Goal: Information Seeking & Learning: Learn about a topic

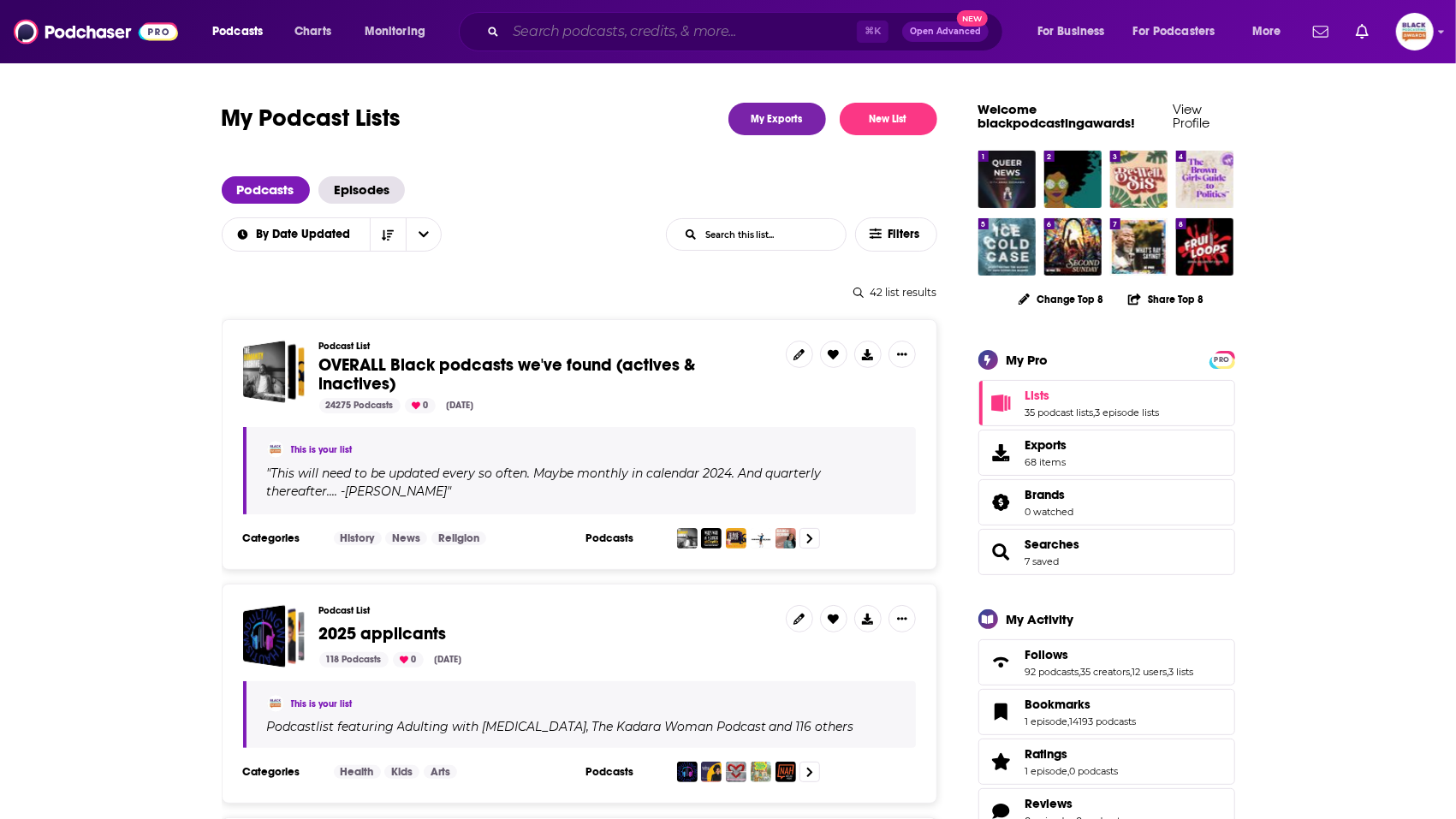
click at [588, 34] on input "Search podcasts, credits, & more..." at bounding box center [682, 31] width 351 height 27
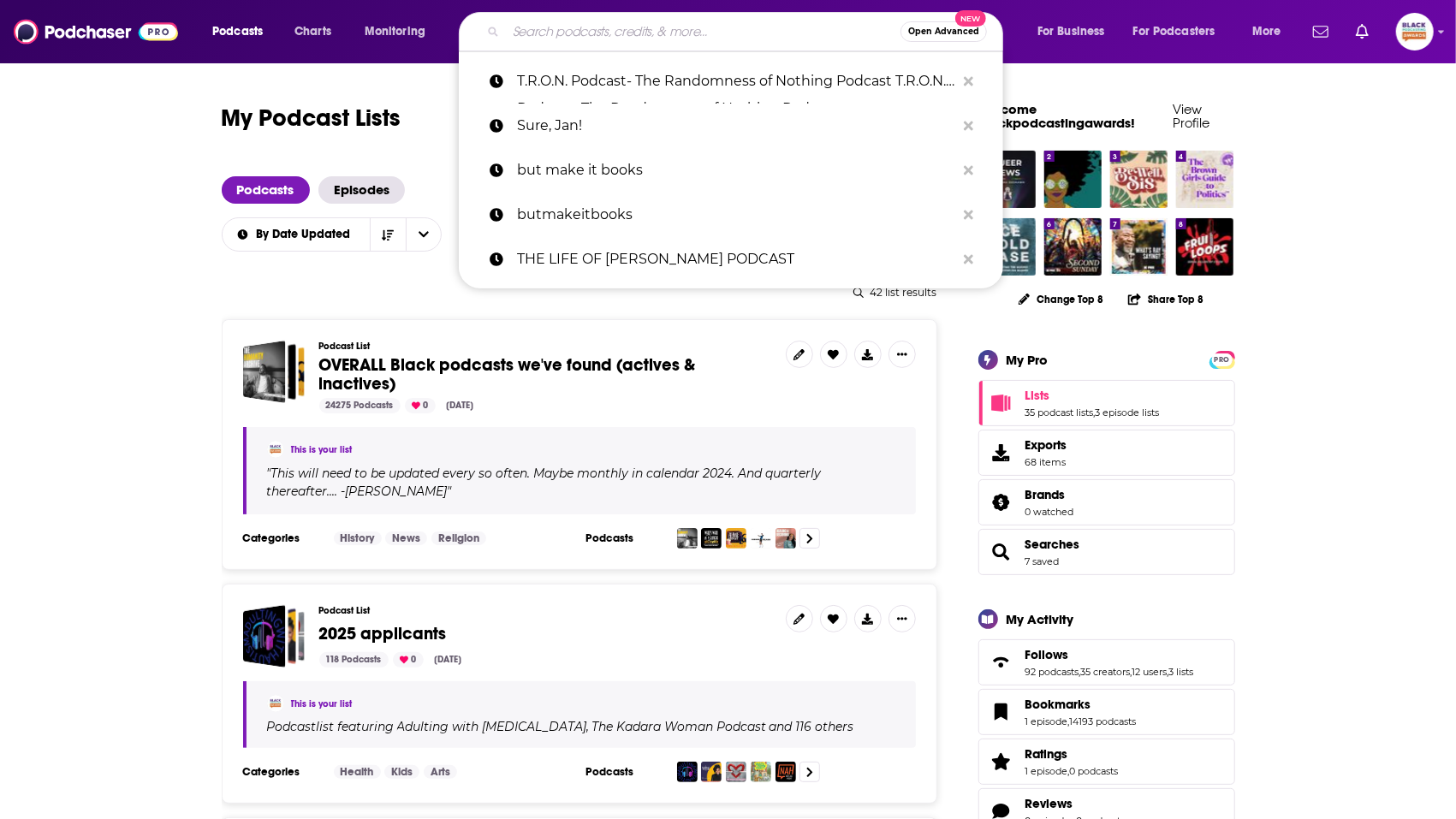
paste input "We Are [GEOGRAPHIC_DATA]"
type input "We Are [GEOGRAPHIC_DATA]"
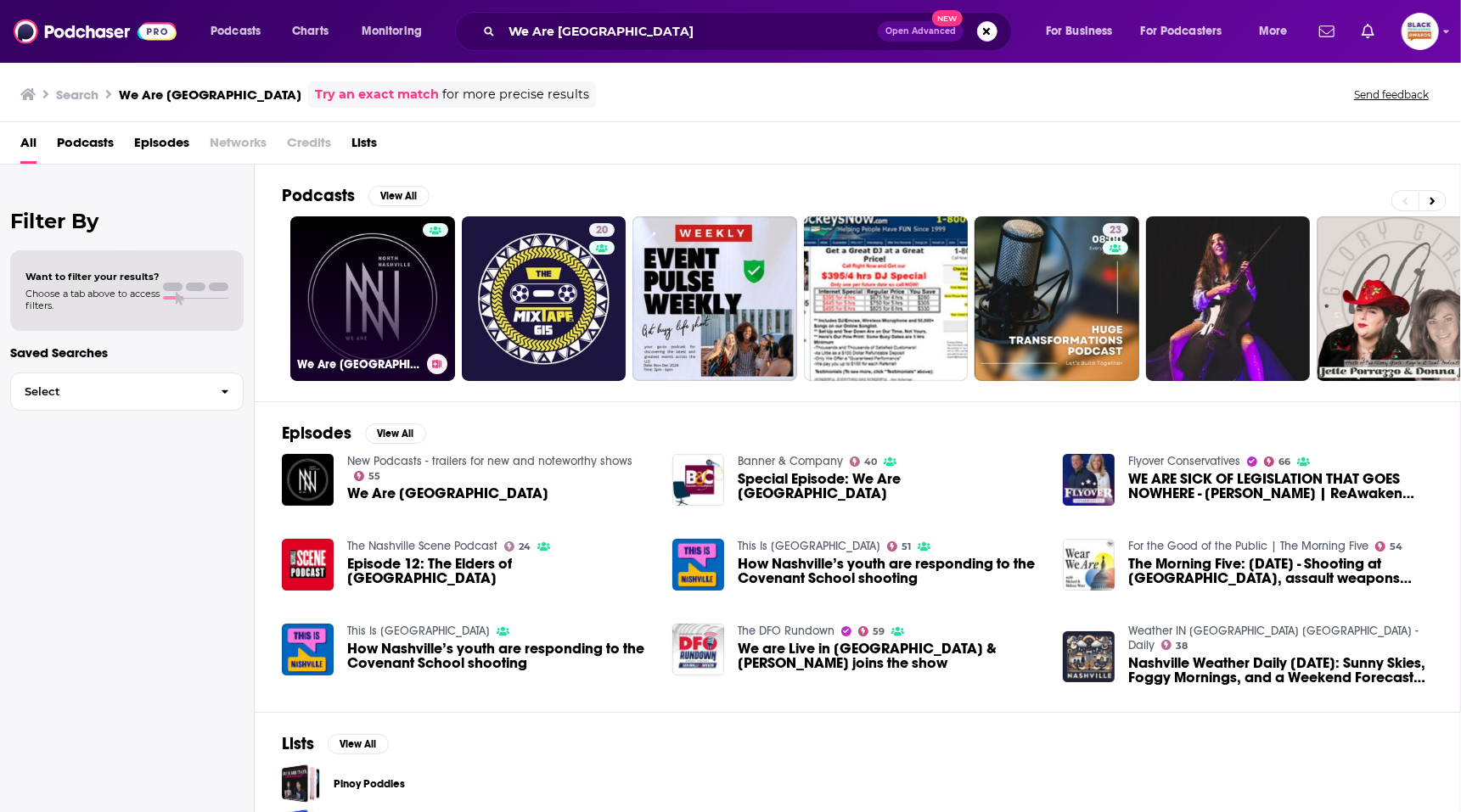
click at [403, 303] on link "We Are [GEOGRAPHIC_DATA]" at bounding box center [372, 299] width 164 height 164
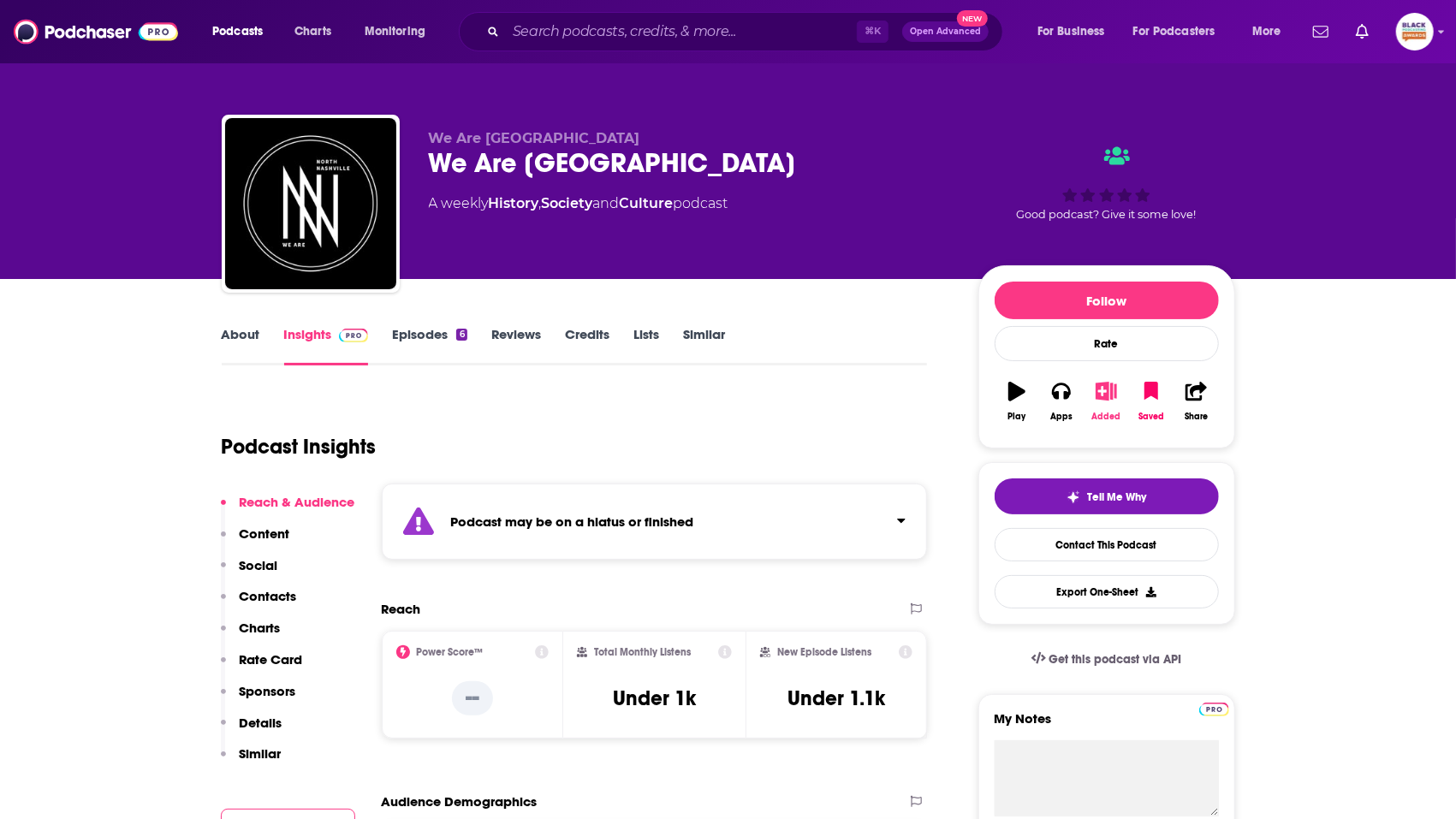
click at [1098, 394] on icon "button" at bounding box center [1107, 390] width 22 height 19
